Goal: Find specific page/section: Find specific page/section

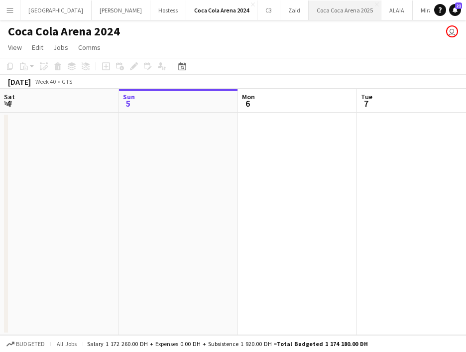
click at [309, 2] on button "[GEOGRAPHIC_DATA] 2025 Close" at bounding box center [345, 9] width 73 height 19
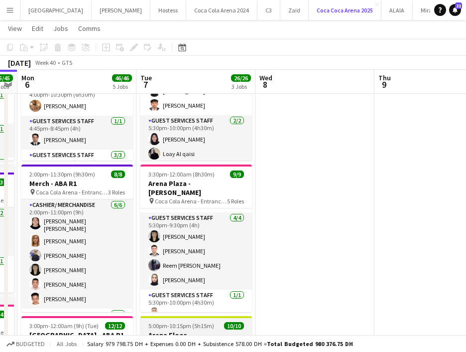
scroll to position [74, 0]
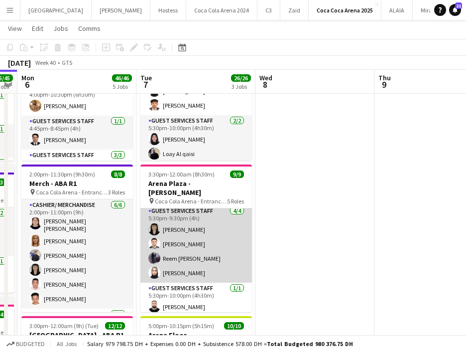
click at [195, 261] on app-card-role "Guest Services Staff [DATE] 5:30pm-9:30pm (4h) [PERSON_NAME] [PERSON_NAME] Reem…" at bounding box center [196, 243] width 112 height 77
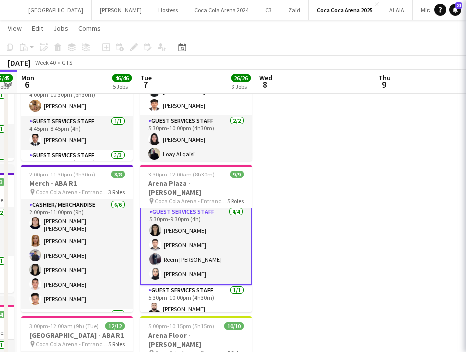
scroll to position [75, 0]
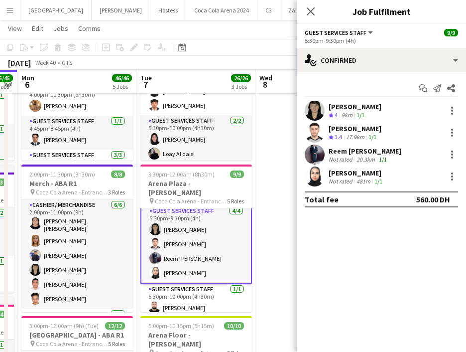
click at [303, 176] on div "[PERSON_NAME] Not rated 481m 1/1" at bounding box center [381, 176] width 169 height 20
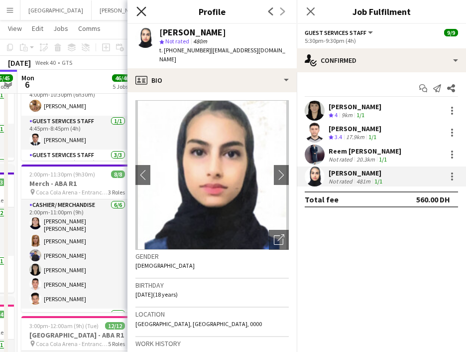
click at [140, 8] on icon "Close pop-in" at bounding box center [140, 10] width 9 height 9
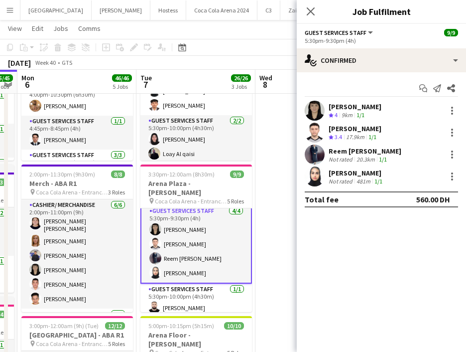
click at [310, 175] on app-user-avatar at bounding box center [315, 176] width 20 height 20
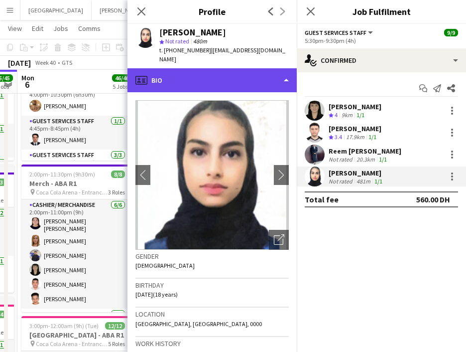
click at [180, 68] on div "profile Bio" at bounding box center [211, 80] width 169 height 24
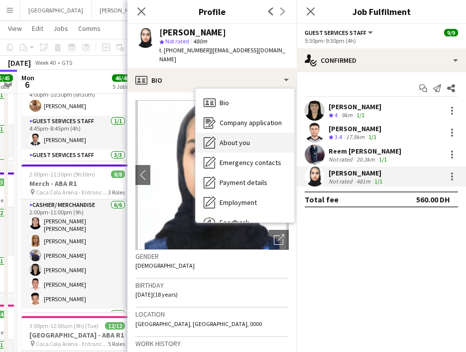
click at [222, 138] on span "About you" at bounding box center [235, 142] width 30 height 9
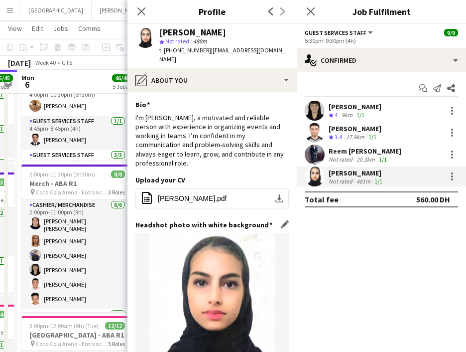
scroll to position [221, 0]
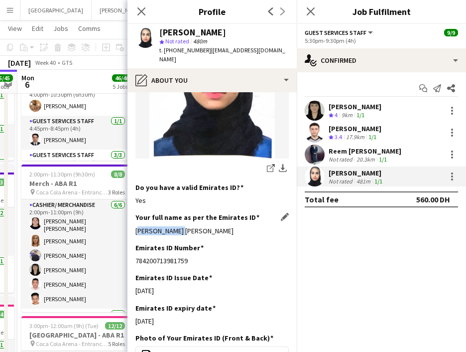
drag, startPoint x: 136, startPoint y: 211, endPoint x: 178, endPoint y: 212, distance: 41.8
click at [178, 226] on div "[PERSON_NAME] [PERSON_NAME]" at bounding box center [211, 230] width 153 height 9
copy div "[PERSON_NAME]"
drag, startPoint x: 188, startPoint y: 212, endPoint x: 205, endPoint y: 212, distance: 16.4
click at [205, 226] on div "[PERSON_NAME] [PERSON_NAME]" at bounding box center [211, 230] width 153 height 9
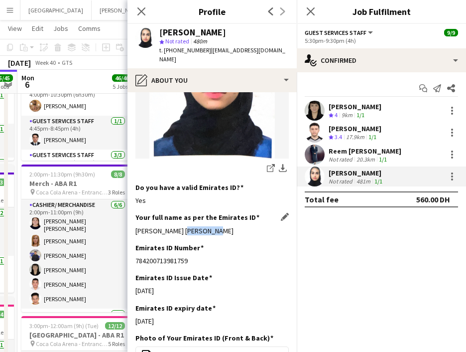
drag, startPoint x: 179, startPoint y: 212, endPoint x: 224, endPoint y: 212, distance: 44.3
click at [224, 226] on div "[PERSON_NAME] [PERSON_NAME]" at bounding box center [211, 230] width 153 height 9
copy div "[PERSON_NAME]"
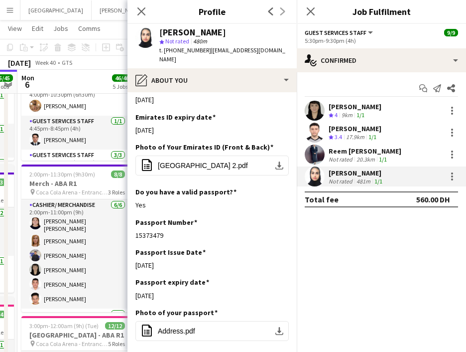
scroll to position [422, 0]
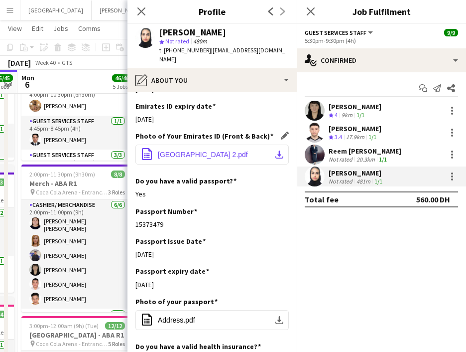
click at [194, 144] on button "office-file-sheet [GEOGRAPHIC_DATA] 2.pdf download-bottom" at bounding box center [211, 154] width 153 height 20
click at [279, 150] on app-icon "download-bottom" at bounding box center [279, 154] width 8 height 8
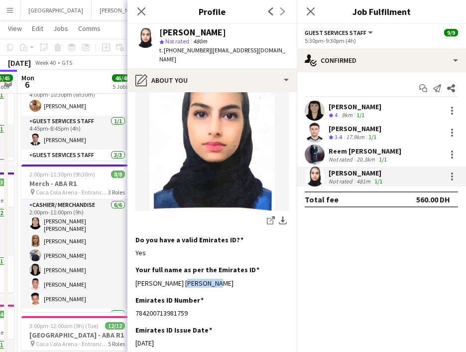
scroll to position [233, 0]
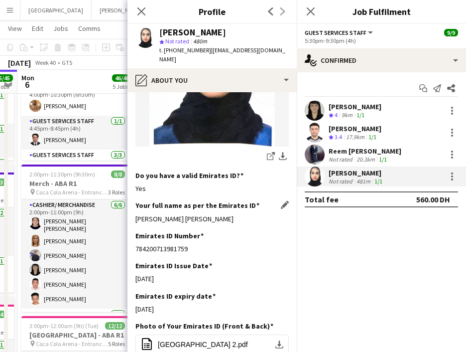
click at [137, 214] on div "[PERSON_NAME] [PERSON_NAME]" at bounding box center [211, 218] width 153 height 9
drag, startPoint x: 137, startPoint y: 200, endPoint x: 210, endPoint y: 199, distance: 73.2
click at [210, 214] on div "[PERSON_NAME] [PERSON_NAME]" at bounding box center [211, 218] width 153 height 9
copy div "[PERSON_NAME] [PERSON_NAME]"
click at [139, 7] on icon "Close pop-in" at bounding box center [140, 10] width 9 height 9
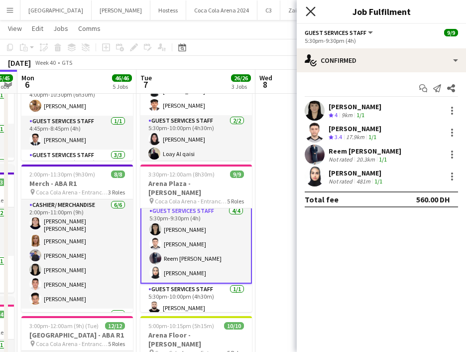
click at [307, 13] on icon "Close pop-in" at bounding box center [310, 10] width 9 height 9
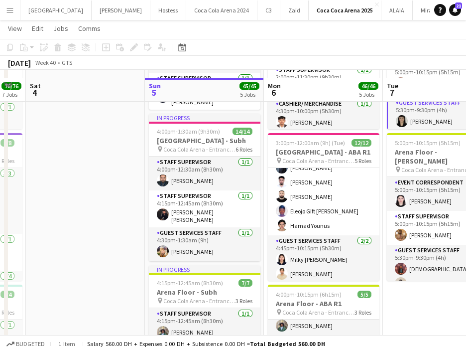
scroll to position [293, 0]
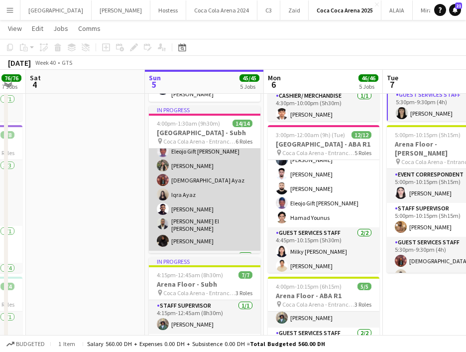
click at [185, 194] on app-card-role "Guest Services Staff [DATE] 5:00pm-9:00pm (4h) Eleojo Gift [PERSON_NAME] Lainne…" at bounding box center [205, 188] width 112 height 123
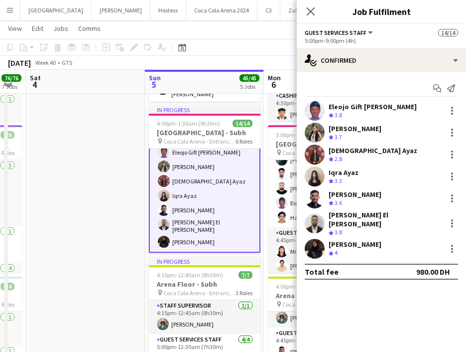
scroll to position [127, 0]
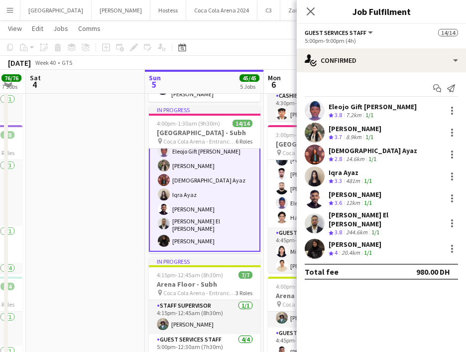
click at [188, 194] on app-card-role "Guest Services Staff [DATE] 5:00pm-9:00pm (4h) Eleojo Gift [PERSON_NAME] Lainne…" at bounding box center [205, 188] width 112 height 125
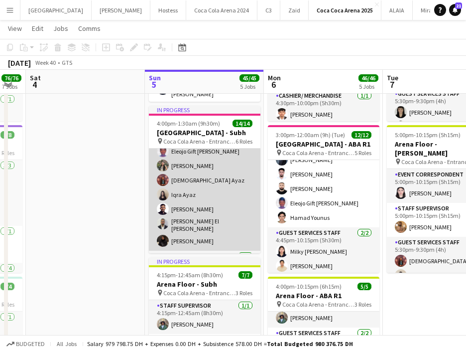
click at [207, 195] on app-card-role "Guest Services Staff [DATE] 5:00pm-9:00pm (4h) Eleojo Gift [PERSON_NAME] Lainne…" at bounding box center [205, 188] width 112 height 123
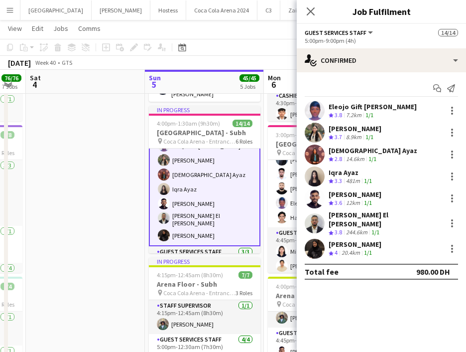
scroll to position [146, 0]
